Goal: Transaction & Acquisition: Purchase product/service

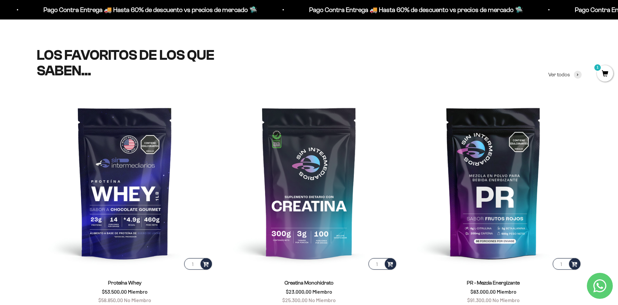
scroll to position [257, 0]
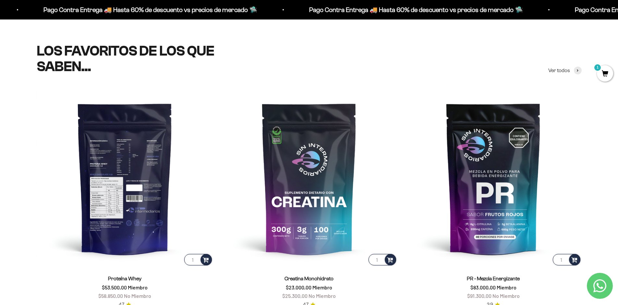
click at [121, 224] on img at bounding box center [125, 178] width 176 height 176
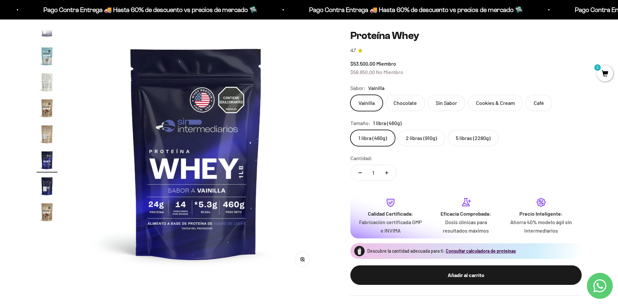
scroll to position [47, 0]
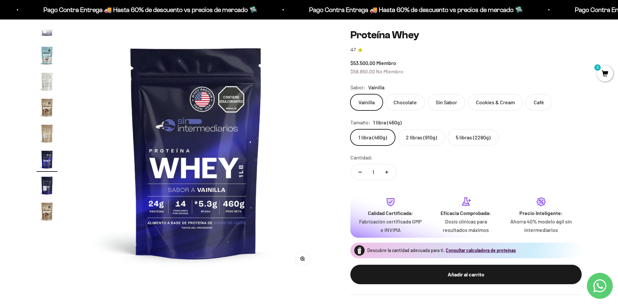
click at [428, 135] on label "2 libras (910g)" at bounding box center [421, 137] width 47 height 16
click at [350, 129] on input "2 libras (910g)" at bounding box center [350, 129] width 0 height 0
